Goal: Task Accomplishment & Management: Manage account settings

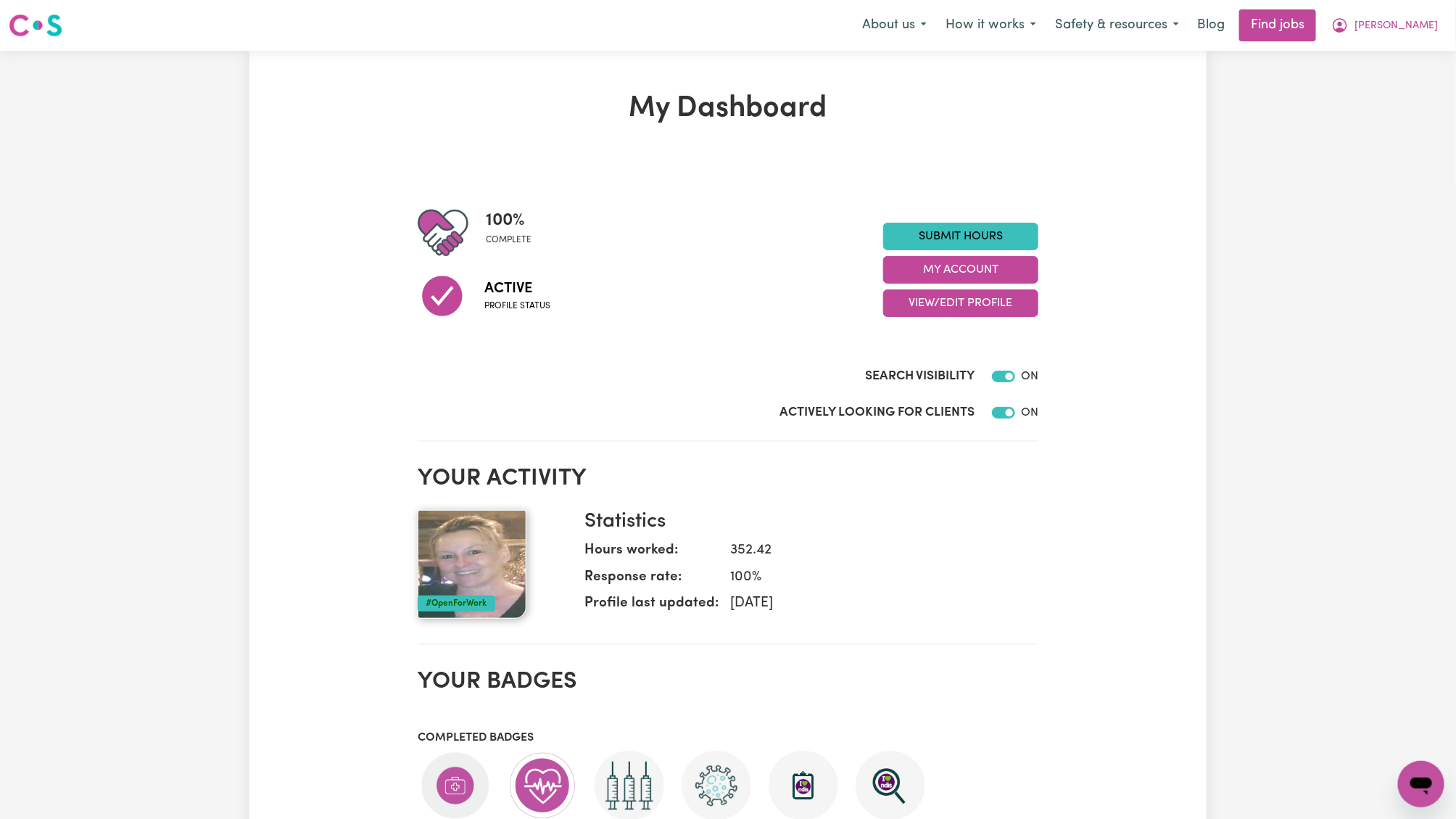
click at [1419, 7] on nav "Menu About us How it works Safety & resources Blog Find jobs [PERSON_NAME]" at bounding box center [728, 26] width 1456 height 51
click at [1425, 20] on span "[PERSON_NAME]" at bounding box center [1396, 26] width 83 height 16
click at [1428, 112] on link "Logout" at bounding box center [1389, 111] width 115 height 27
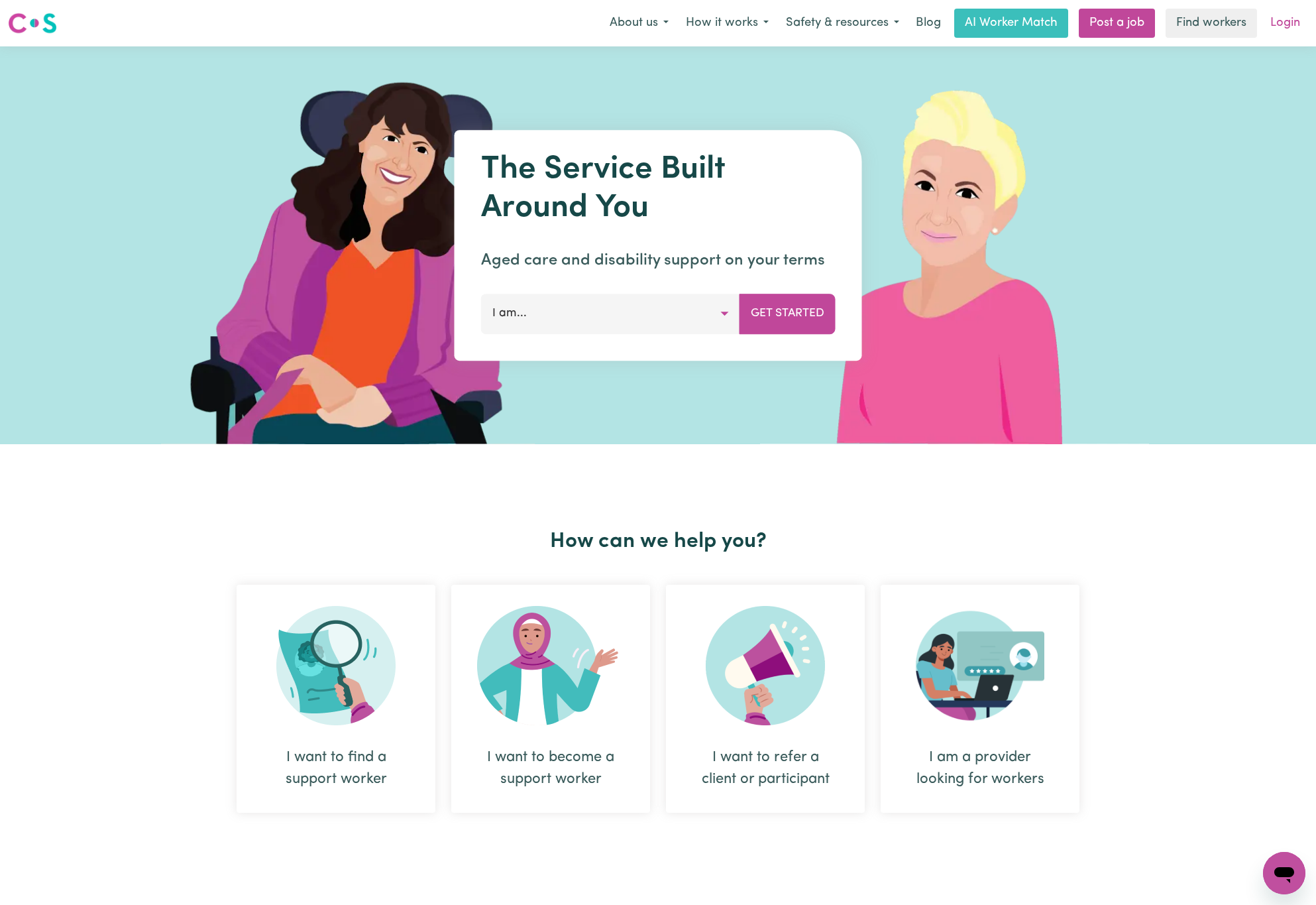
click at [1300, 16] on link "Login" at bounding box center [1285, 23] width 46 height 29
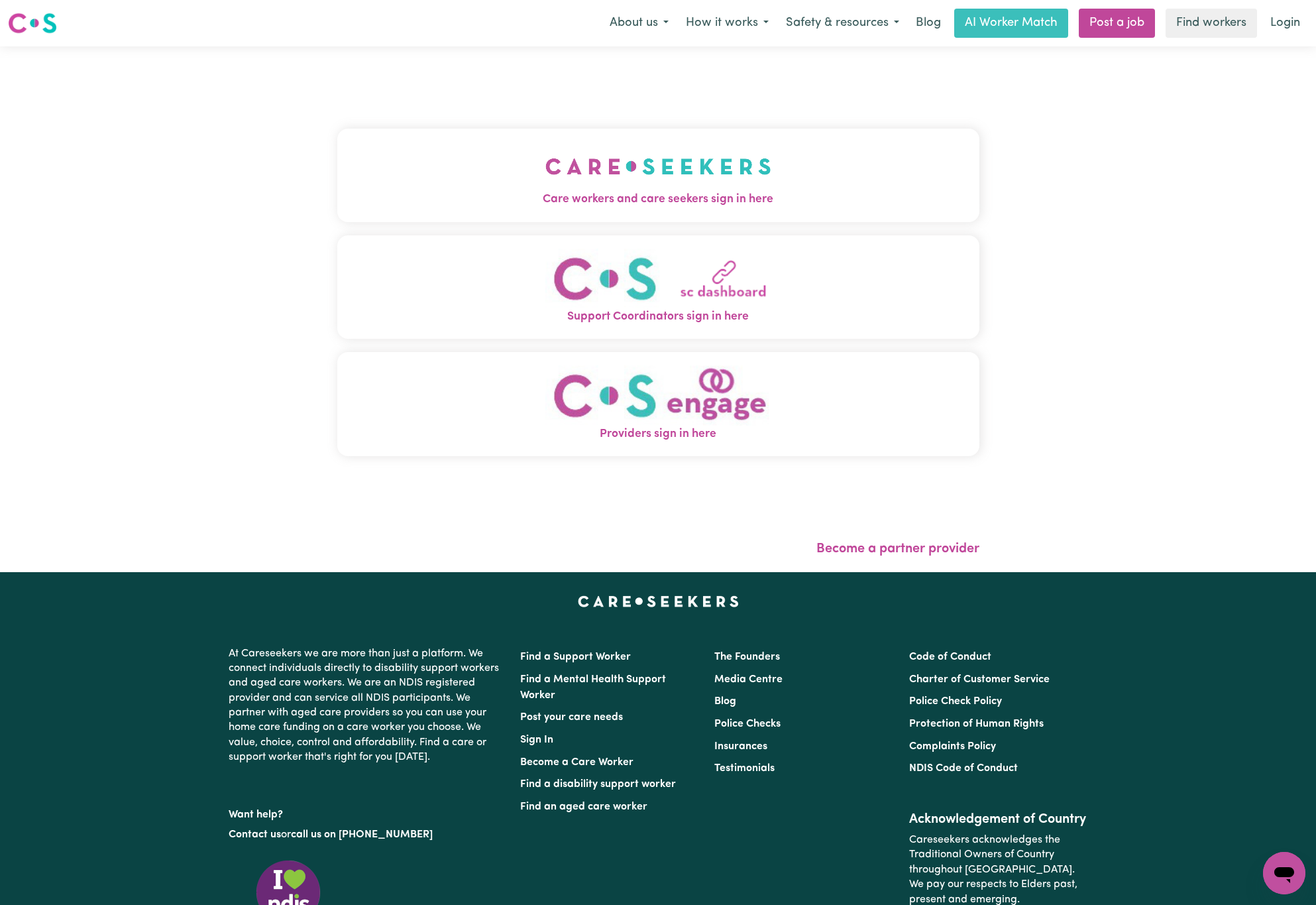
click at [611, 181] on img "Care workers and care seekers sign in here" at bounding box center [658, 166] width 226 height 49
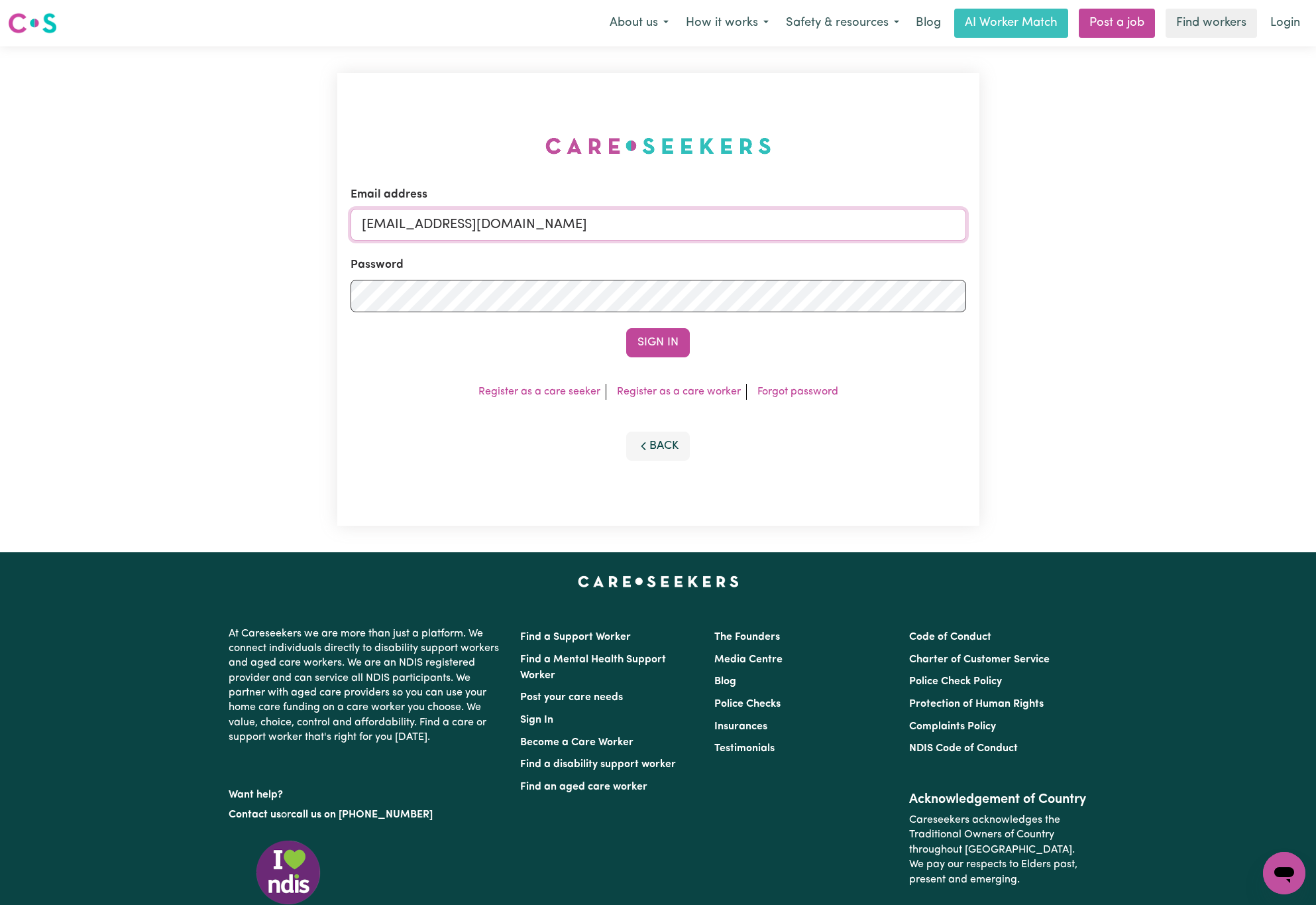
drag, startPoint x: 434, startPoint y: 217, endPoint x: 764, endPoint y: 204, distance: 330.3
click at [764, 204] on div "Email address [EMAIL_ADDRESS][DOMAIN_NAME]" at bounding box center [658, 213] width 615 height 54
paste input "chelseavu"
type input "[EMAIL_ADDRESS][DOMAIN_NAME]"
click at [626, 328] on button "Sign In" at bounding box center [658, 342] width 64 height 29
